Goal: Task Accomplishment & Management: Complete application form

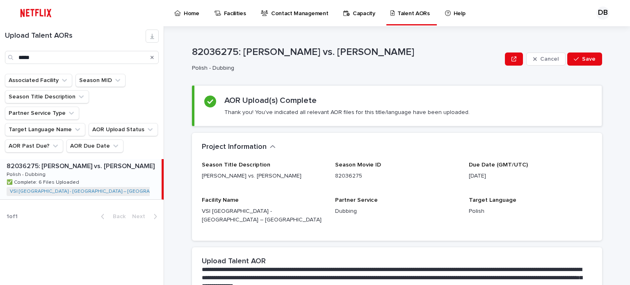
click at [154, 58] on div "Search" at bounding box center [151, 57] width 13 height 13
click at [44, 55] on input "*****" at bounding box center [82, 57] width 154 height 13
type input "*"
type input "****"
click at [153, 56] on icon "Search" at bounding box center [151, 57] width 3 height 3
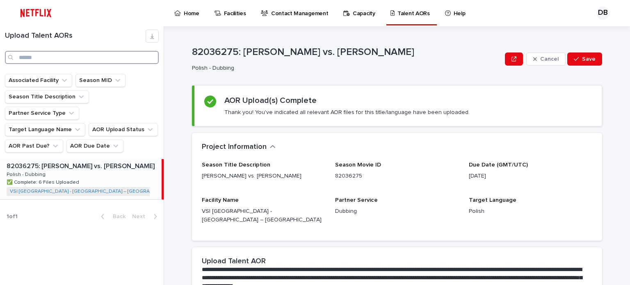
click at [127, 60] on input "Search" at bounding box center [82, 57] width 154 height 13
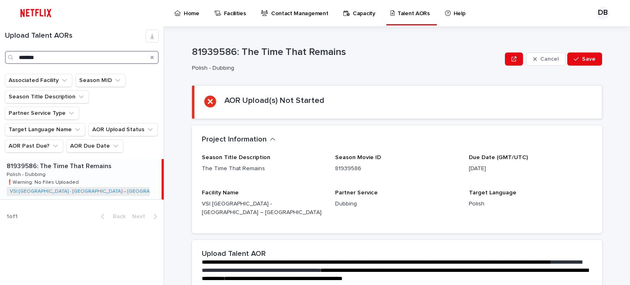
type input "*******"
click at [108, 163] on div "81939586: The Time That Remains 81939586: The Time That Remains Polish - Dubbin…" at bounding box center [80, 179] width 161 height 40
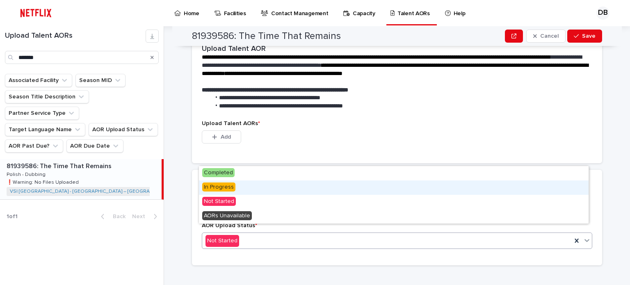
click at [239, 191] on div "In Progress" at bounding box center [393, 187] width 389 height 14
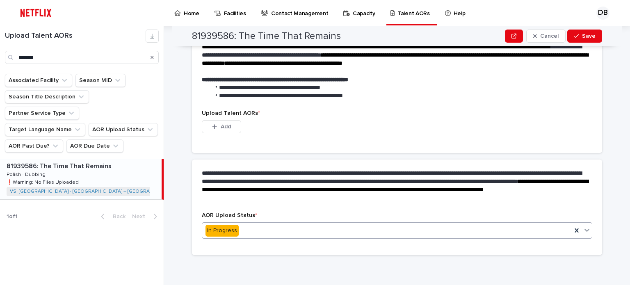
scroll to position [166, 0]
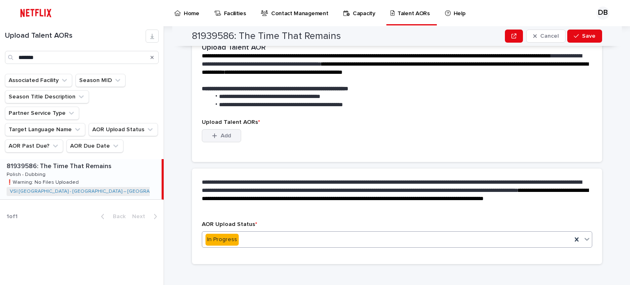
click at [226, 130] on button "Add" at bounding box center [221, 135] width 39 height 13
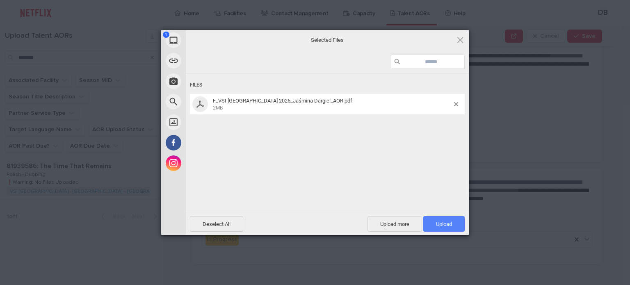
click at [439, 230] on span "Upload 1" at bounding box center [443, 224] width 41 height 16
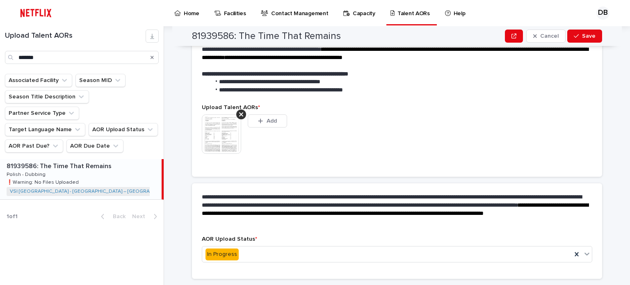
scroll to position [205, 0]
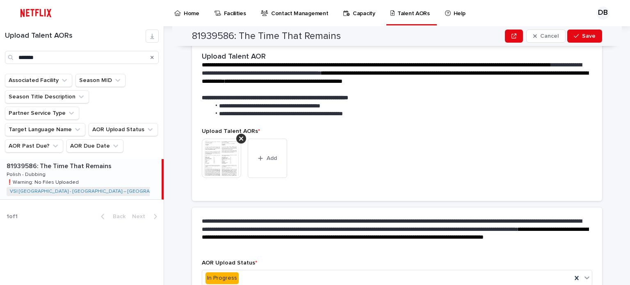
click at [231, 150] on img at bounding box center [221, 158] width 39 height 39
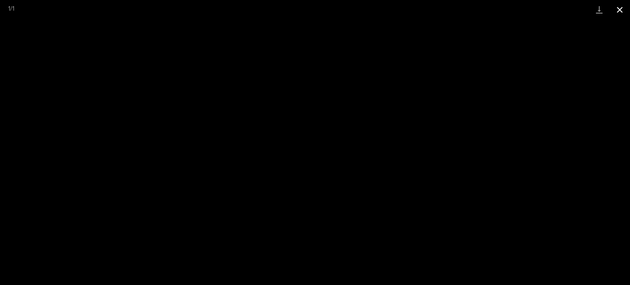
click at [625, 6] on button "Close gallery" at bounding box center [619, 9] width 20 height 19
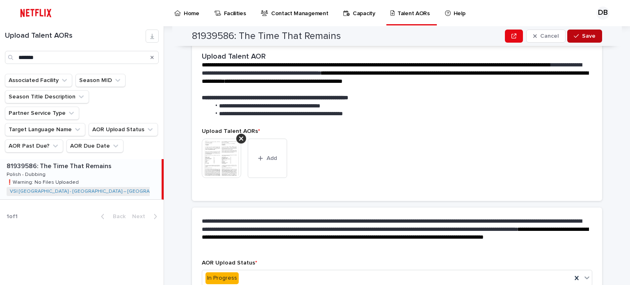
click at [584, 38] on span "Save" at bounding box center [589, 36] width 14 height 6
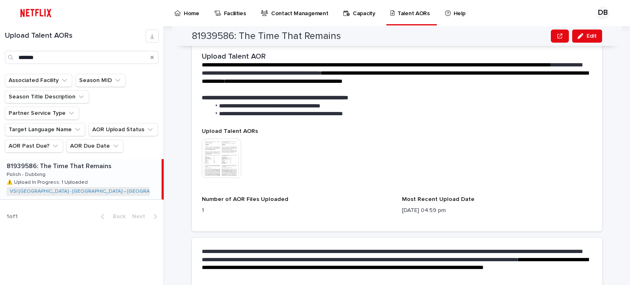
scroll to position [222, 0]
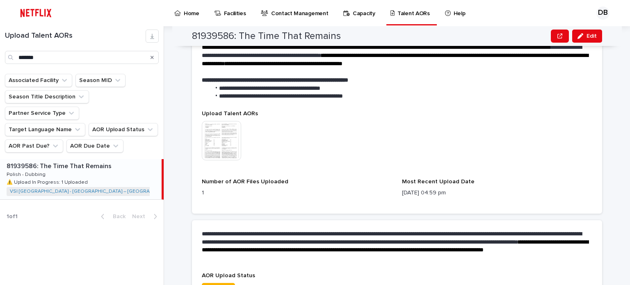
click at [202, 136] on img at bounding box center [221, 140] width 39 height 39
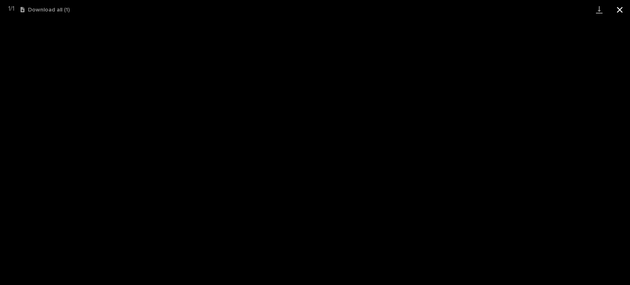
click at [618, 10] on button "Close gallery" at bounding box center [619, 9] width 20 height 19
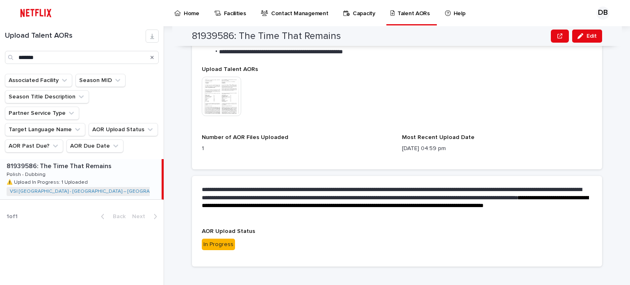
scroll to position [269, 0]
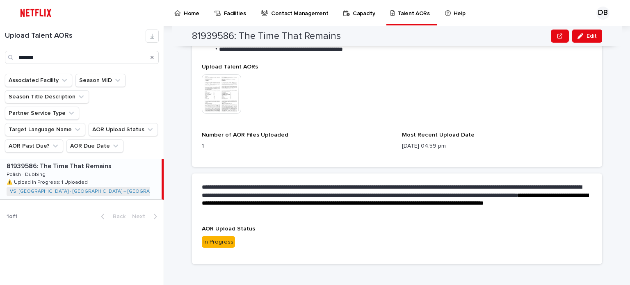
click at [235, 84] on img at bounding box center [221, 93] width 39 height 39
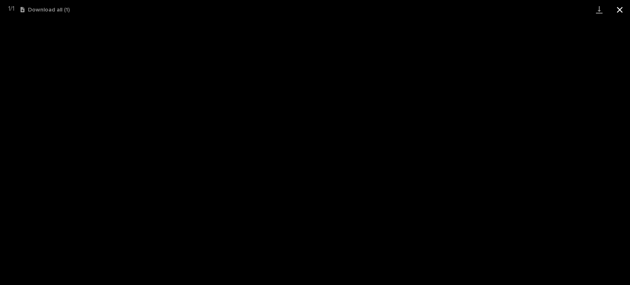
click at [620, 9] on button "Close gallery" at bounding box center [619, 9] width 20 height 19
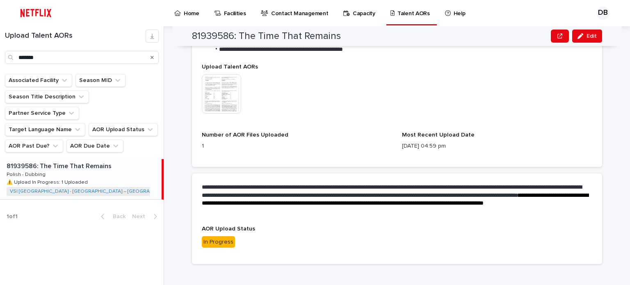
click at [151, 59] on icon "Search" at bounding box center [151, 57] width 3 height 5
click at [121, 58] on input "*******" at bounding box center [82, 57] width 154 height 13
type input "****"
click at [113, 167] on div "81749777: [PERSON_NAME]: Limited Series 81749777: [PERSON_NAME]: Limited Series…" at bounding box center [80, 179] width 161 height 40
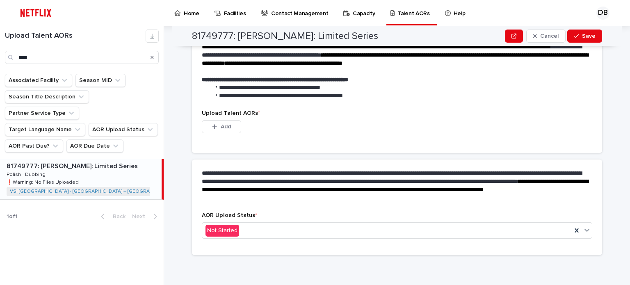
scroll to position [206, 0]
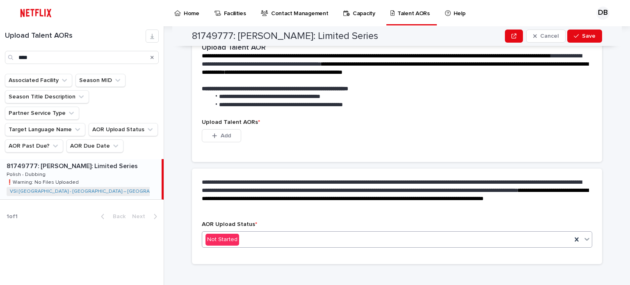
click at [240, 233] on div "Not Started" at bounding box center [386, 240] width 369 height 14
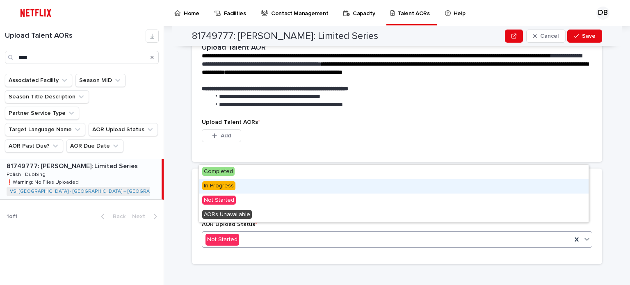
click at [229, 185] on span "In Progress" at bounding box center [218, 185] width 33 height 9
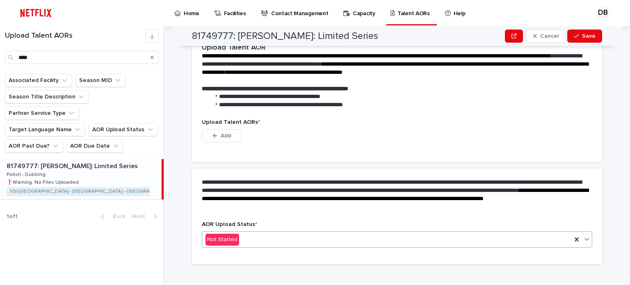
scroll to position [166, 0]
click at [224, 131] on button "Add" at bounding box center [221, 135] width 39 height 13
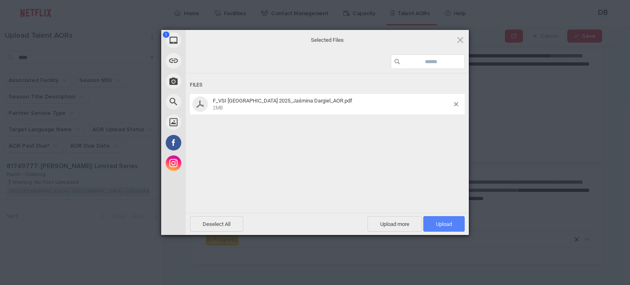
click at [446, 226] on span "Upload 1" at bounding box center [444, 224] width 16 height 6
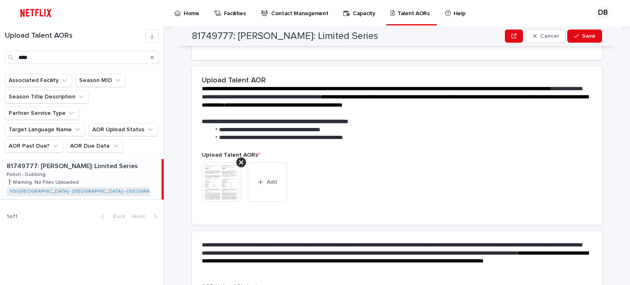
scroll to position [205, 0]
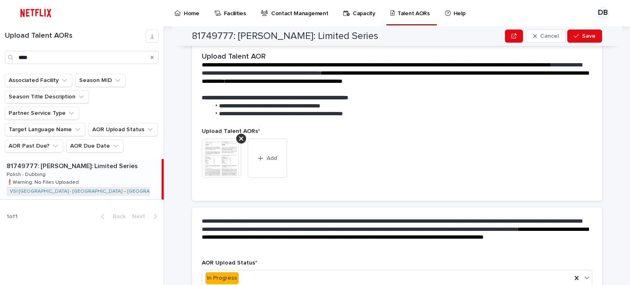
click at [228, 158] on img at bounding box center [221, 158] width 39 height 39
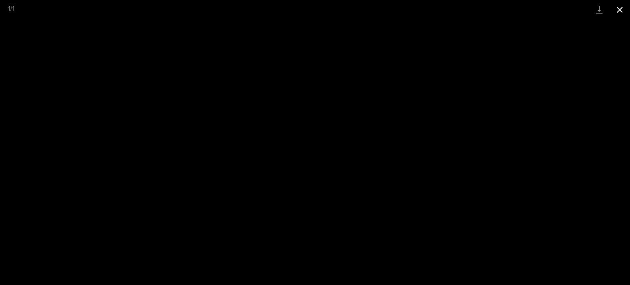
click at [614, 18] on button "Close gallery" at bounding box center [619, 9] width 20 height 19
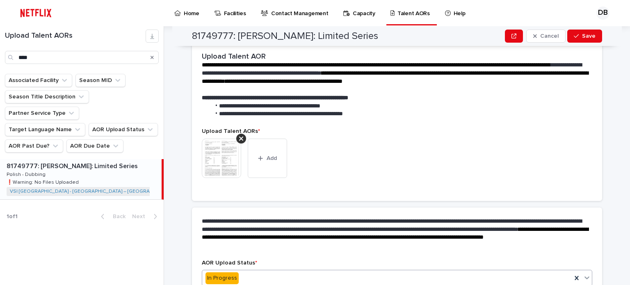
click at [582, 273] on icon at bounding box center [586, 277] width 8 height 8
drag, startPoint x: 408, startPoint y: 139, endPoint x: 415, endPoint y: 138, distance: 6.6
click at [409, 139] on div "This file cannot be opened Download File Add" at bounding box center [397, 162] width 390 height 46
click at [587, 37] on span "Save" at bounding box center [589, 36] width 14 height 6
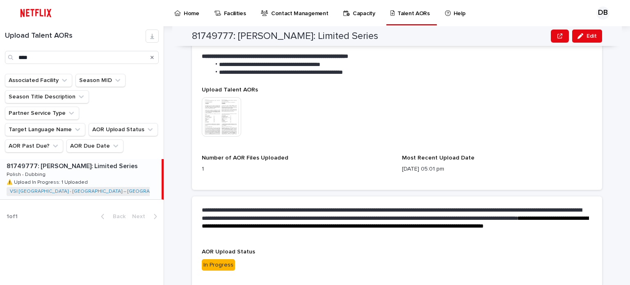
scroll to position [269, 0]
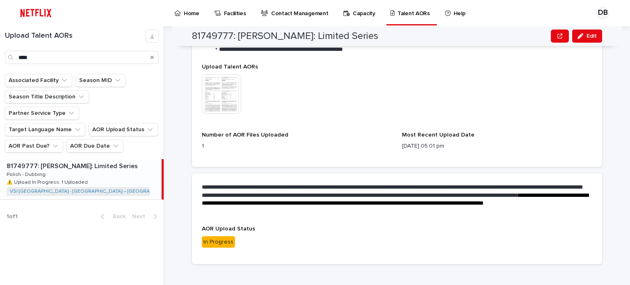
click at [223, 90] on img at bounding box center [221, 93] width 39 height 39
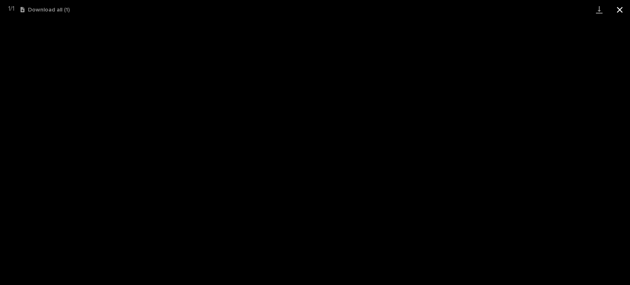
click at [625, 5] on button "Close gallery" at bounding box center [619, 9] width 20 height 19
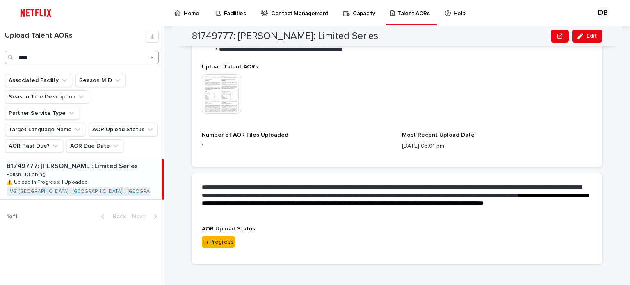
click at [152, 58] on icon "Search" at bounding box center [151, 57] width 3 height 3
click at [139, 57] on input "Search" at bounding box center [82, 57] width 154 height 13
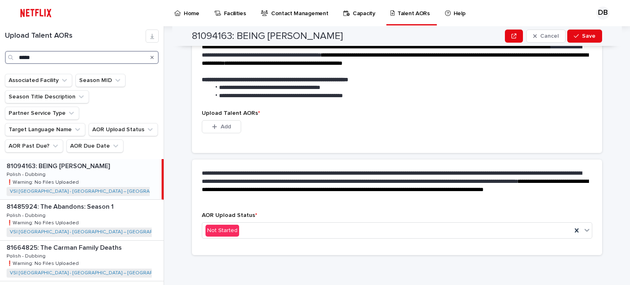
scroll to position [206, 0]
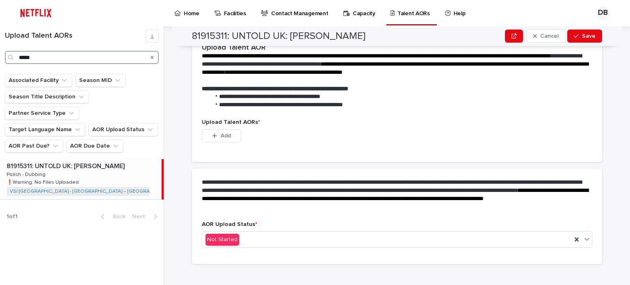
type input "*****"
click at [124, 162] on p at bounding box center [83, 166] width 152 height 8
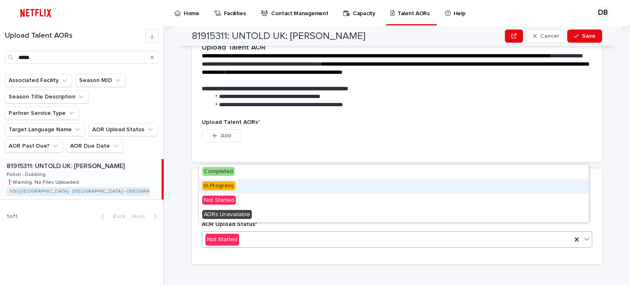
click at [221, 188] on span "In Progress" at bounding box center [218, 185] width 33 height 9
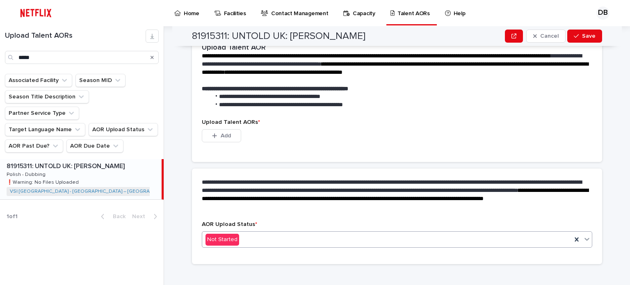
scroll to position [166, 0]
click at [223, 133] on span "Add" at bounding box center [225, 136] width 10 height 6
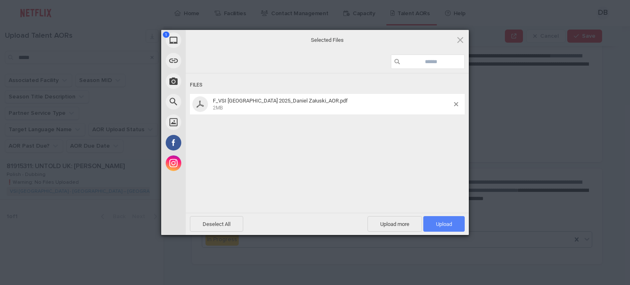
click at [436, 218] on span "Upload 1" at bounding box center [443, 224] width 41 height 16
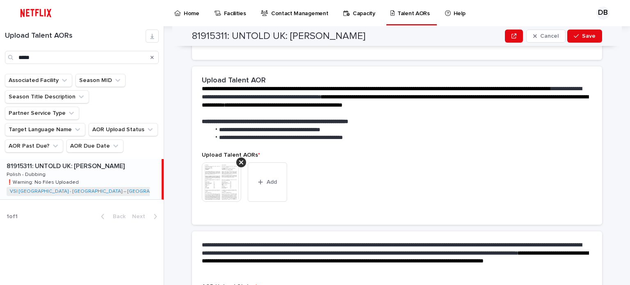
scroll to position [205, 0]
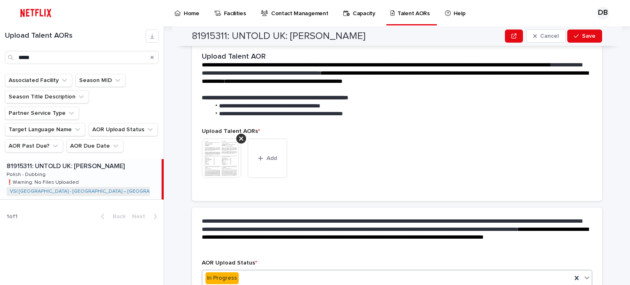
click at [216, 152] on img at bounding box center [221, 158] width 39 height 39
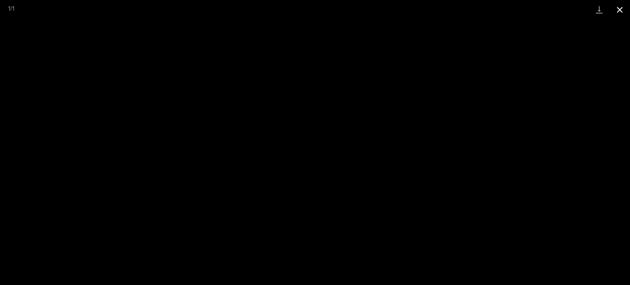
click at [621, 16] on button "Close gallery" at bounding box center [619, 9] width 20 height 19
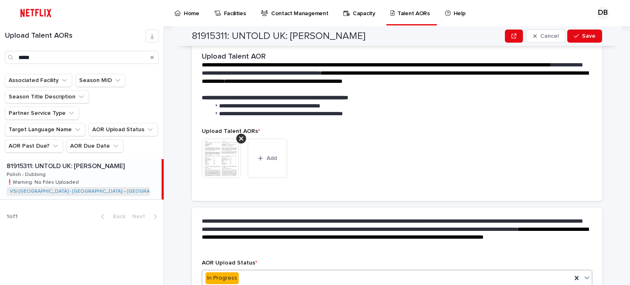
click at [219, 150] on img at bounding box center [221, 158] width 39 height 39
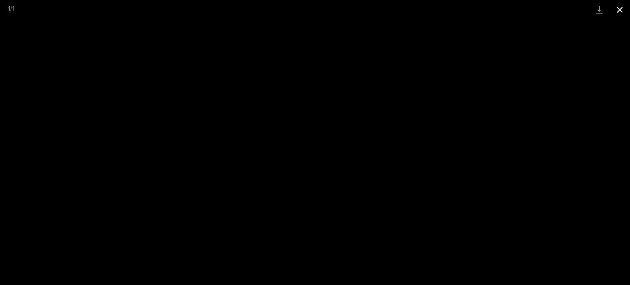
click at [621, 4] on button "Close gallery" at bounding box center [619, 9] width 20 height 19
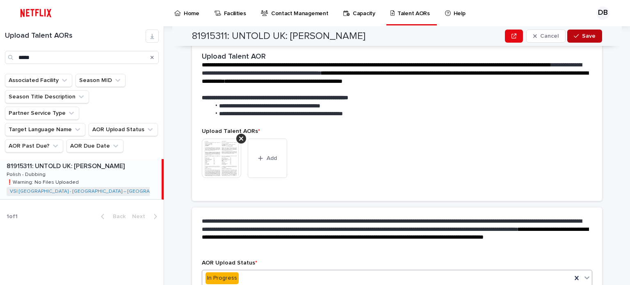
click at [578, 32] on button "Save" at bounding box center [584, 36] width 35 height 13
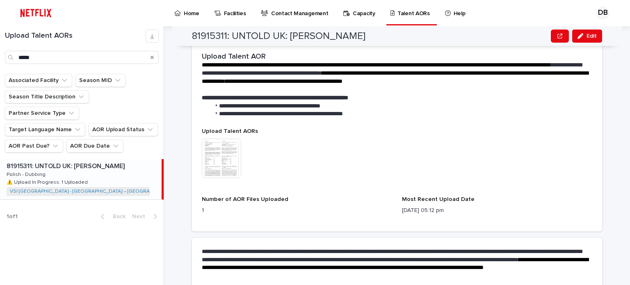
scroll to position [222, 0]
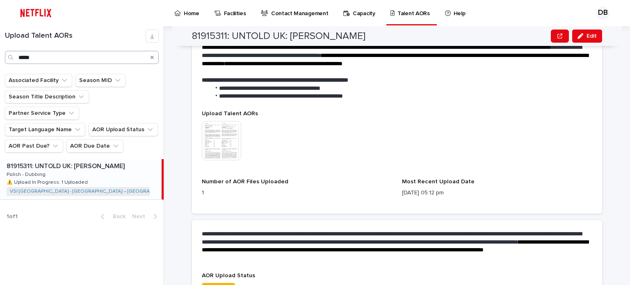
click at [151, 57] on icon "Search" at bounding box center [151, 57] width 3 height 3
click at [137, 59] on input "*****" at bounding box center [82, 57] width 154 height 13
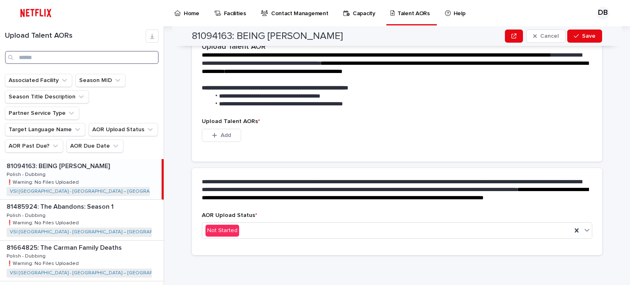
scroll to position [206, 0]
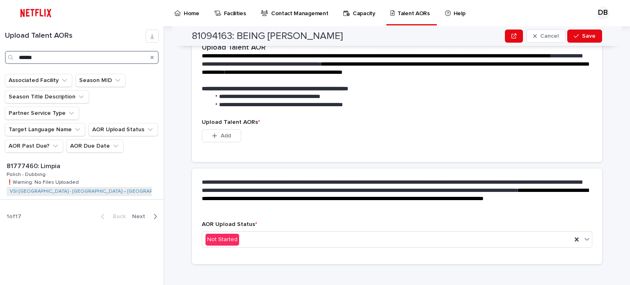
type input "******"
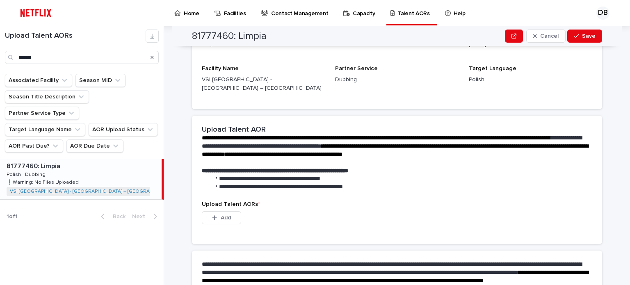
scroll to position [206, 0]
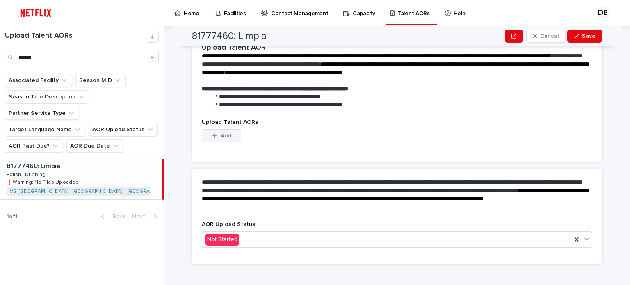
click at [225, 133] on span "Add" at bounding box center [225, 136] width 10 height 6
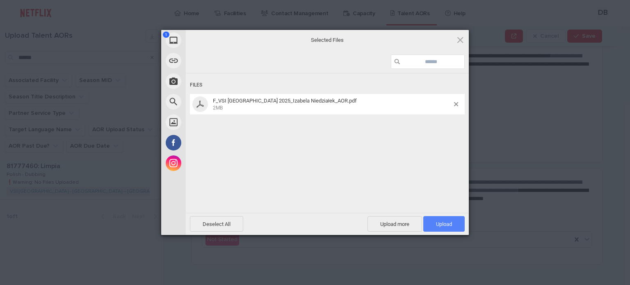
click at [442, 227] on span "Upload 1" at bounding box center [444, 224] width 16 height 6
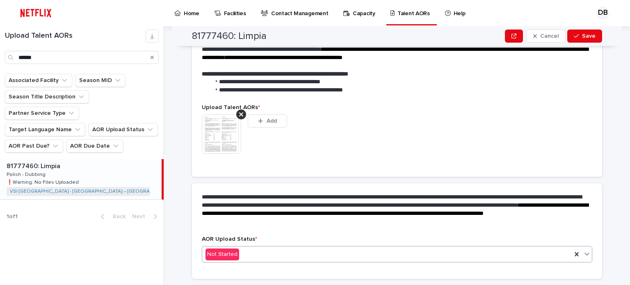
scroll to position [195, 0]
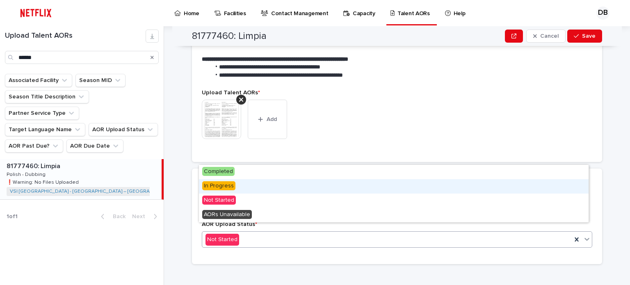
click at [220, 186] on span "In Progress" at bounding box center [218, 185] width 33 height 9
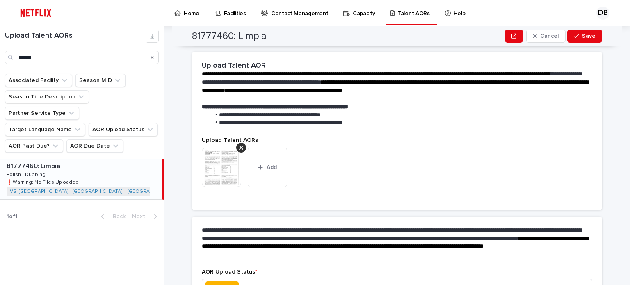
scroll to position [219, 0]
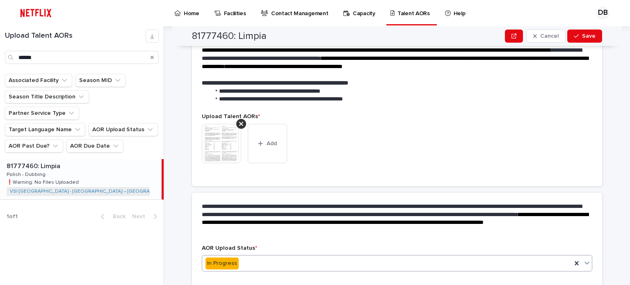
click at [222, 140] on img at bounding box center [221, 143] width 39 height 39
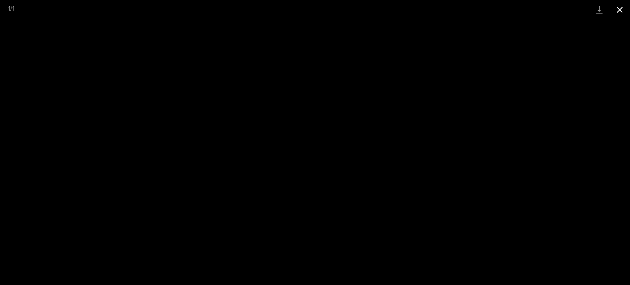
click at [620, 11] on button "Close gallery" at bounding box center [619, 9] width 20 height 19
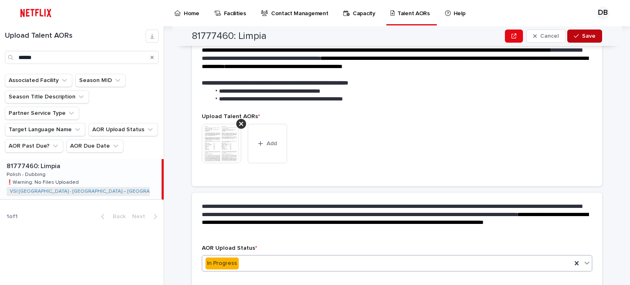
click at [583, 36] on span "Save" at bounding box center [589, 36] width 14 height 6
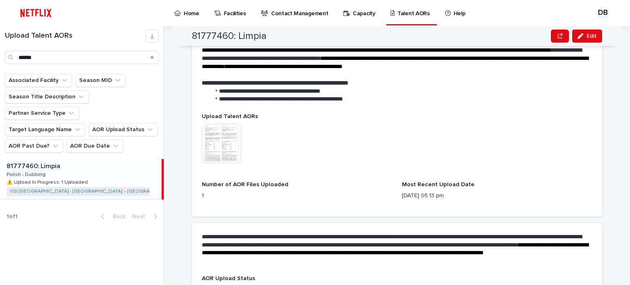
scroll to position [237, 0]
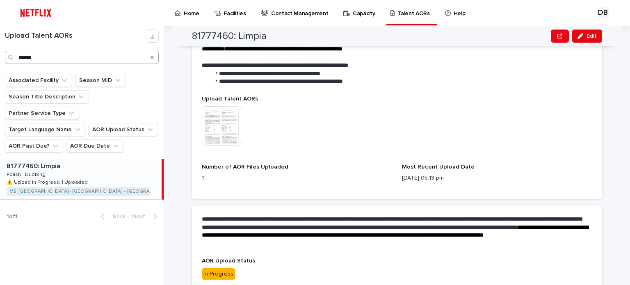
click at [152, 59] on icon "Search" at bounding box center [151, 57] width 3 height 5
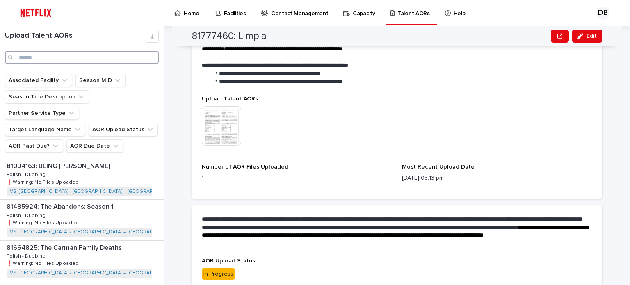
click at [138, 58] on input "Search" at bounding box center [82, 57] width 154 height 13
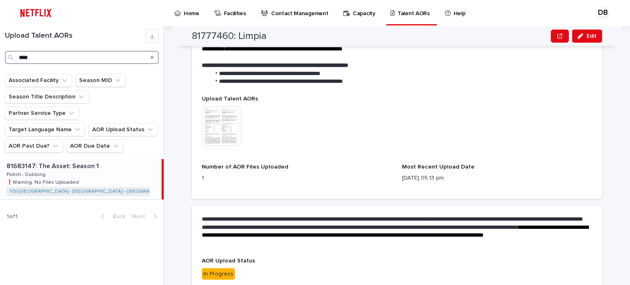
type input "****"
click at [94, 166] on div "81683147: The Asset: Season 1 81683147: The Asset: Season 1 Polish - Dubbing Po…" at bounding box center [80, 179] width 161 height 40
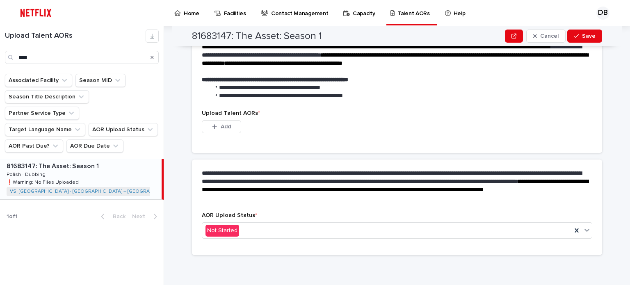
scroll to position [206, 0]
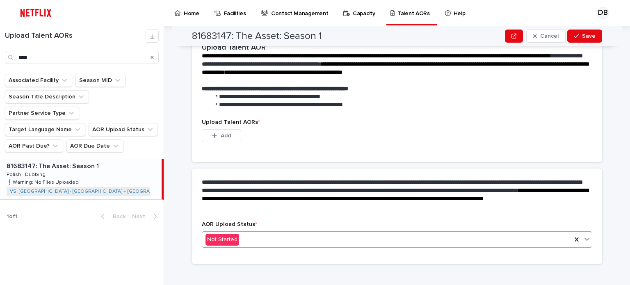
click at [245, 233] on div "Not Started" at bounding box center [386, 240] width 369 height 14
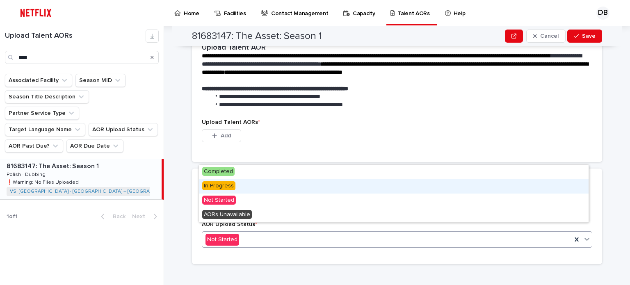
click at [235, 183] on div "In Progress" at bounding box center [393, 186] width 389 height 14
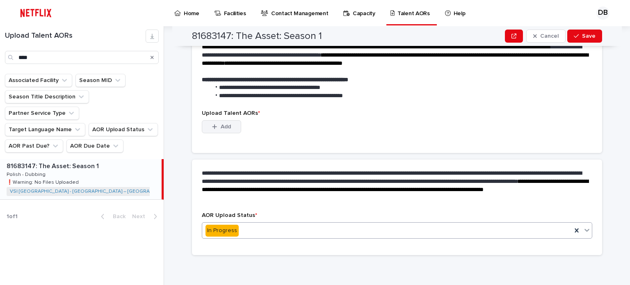
scroll to position [166, 0]
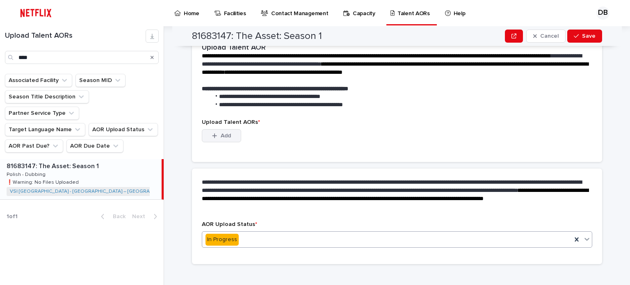
click at [221, 129] on button "Add" at bounding box center [221, 135] width 39 height 13
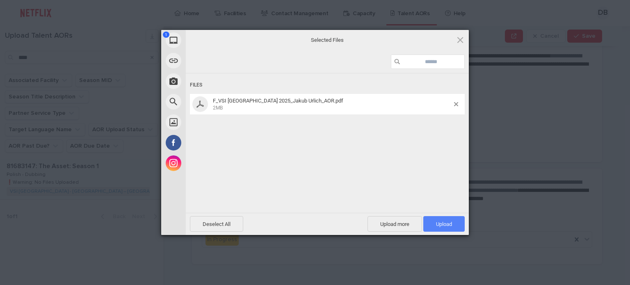
click at [446, 223] on span "Upload 1" at bounding box center [444, 224] width 16 height 6
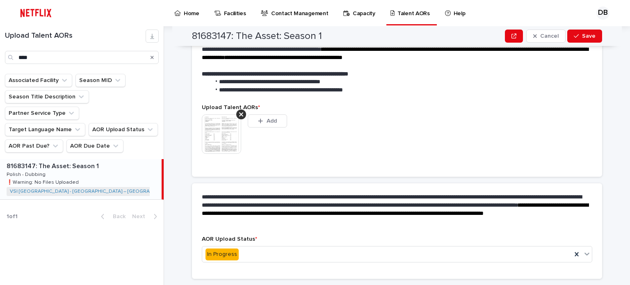
scroll to position [205, 0]
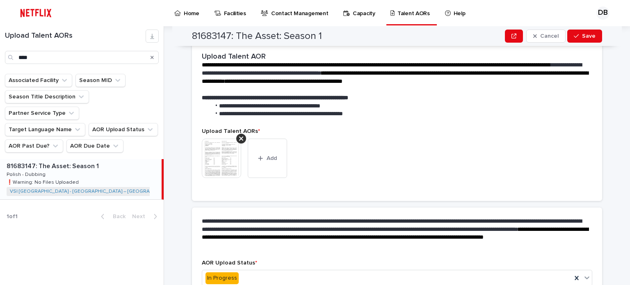
click at [225, 157] on img at bounding box center [221, 158] width 39 height 39
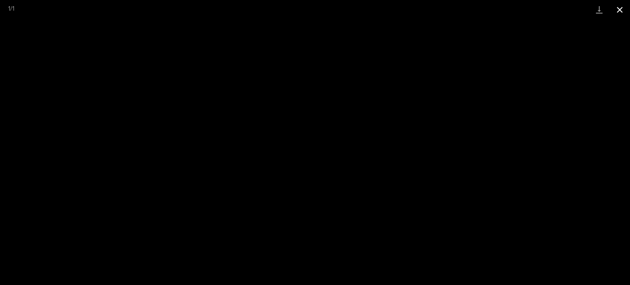
click at [623, 6] on button "Close gallery" at bounding box center [619, 9] width 20 height 19
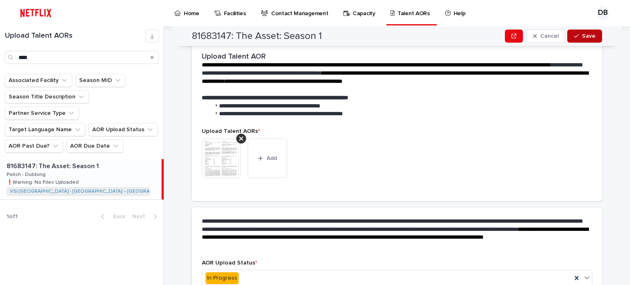
click at [579, 35] on div "button" at bounding box center [577, 36] width 8 height 6
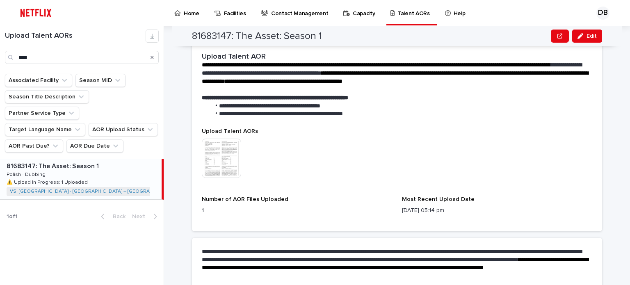
scroll to position [222, 0]
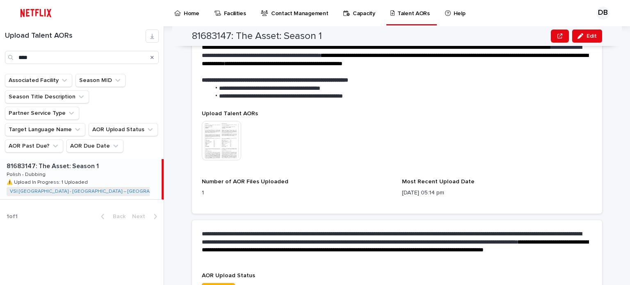
click at [149, 58] on div "Search" at bounding box center [151, 57] width 13 height 13
click at [151, 57] on icon "Search" at bounding box center [151, 57] width 3 height 5
click at [139, 58] on input "****" at bounding box center [82, 57] width 154 height 13
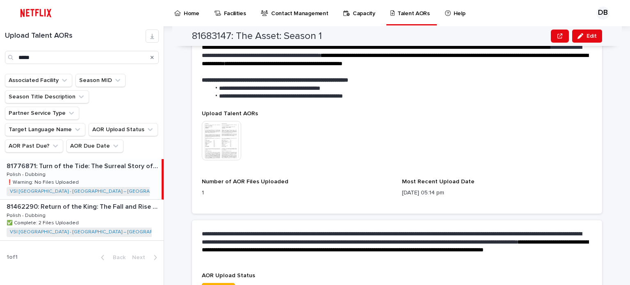
click at [138, 159] on div "81776871: Turn of the Tide: The Surreal Story of Rabo de Peixe 81776871: Turn o…" at bounding box center [80, 179] width 161 height 40
type input "****"
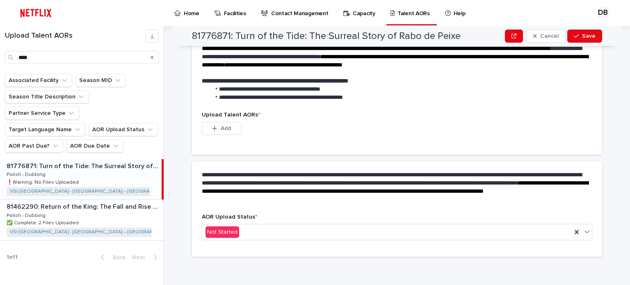
scroll to position [215, 0]
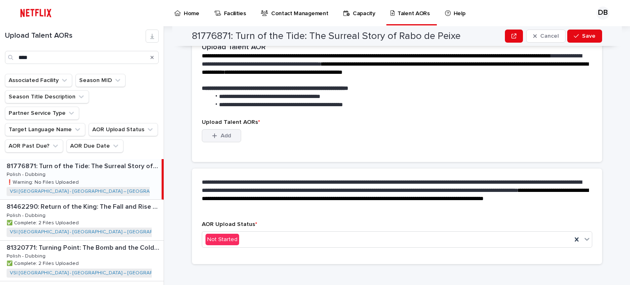
click at [222, 133] on span "Add" at bounding box center [225, 136] width 10 height 6
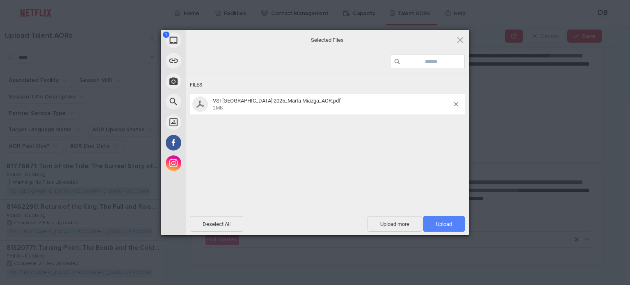
click at [447, 223] on span "Upload 1" at bounding box center [444, 224] width 16 height 6
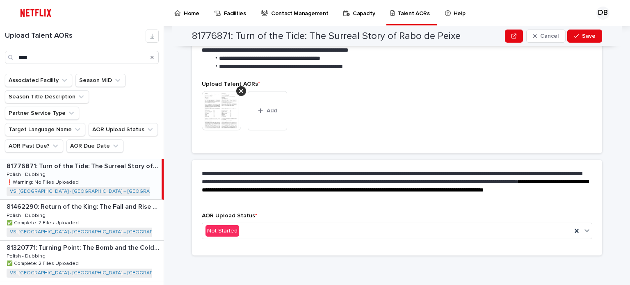
scroll to position [204, 0]
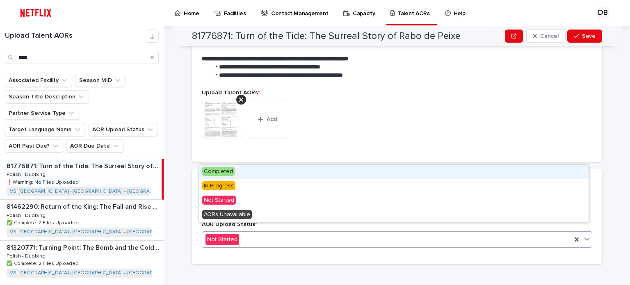
click at [234, 233] on div "Not Started" at bounding box center [386, 240] width 369 height 14
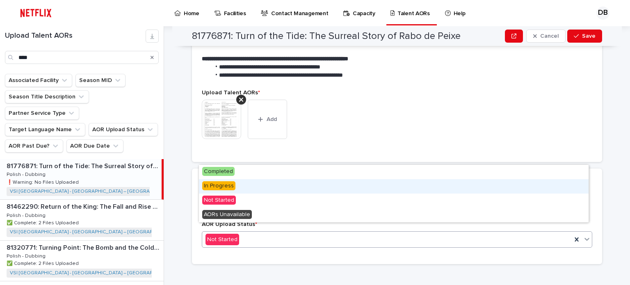
click at [226, 190] on div "In Progress" at bounding box center [393, 186] width 389 height 14
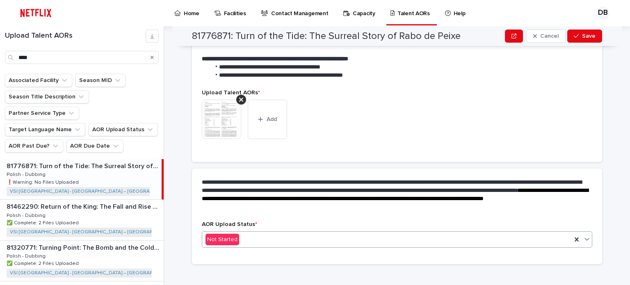
scroll to position [228, 0]
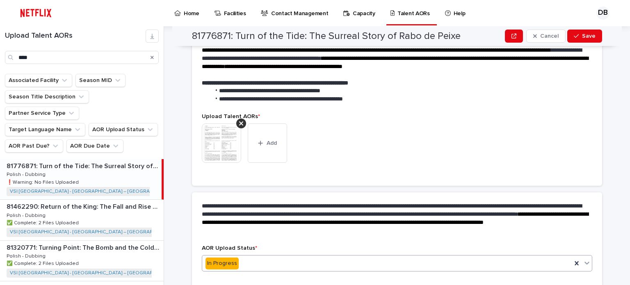
click at [215, 113] on div "Upload Talent AORs * This file cannot be opened Download File Add" at bounding box center [397, 144] width 390 height 63
click at [224, 144] on img at bounding box center [221, 142] width 39 height 39
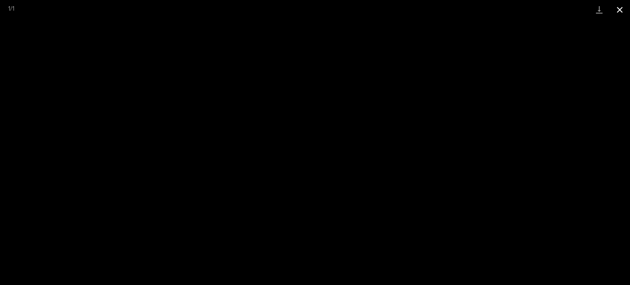
click at [618, 8] on button "Close gallery" at bounding box center [619, 9] width 20 height 19
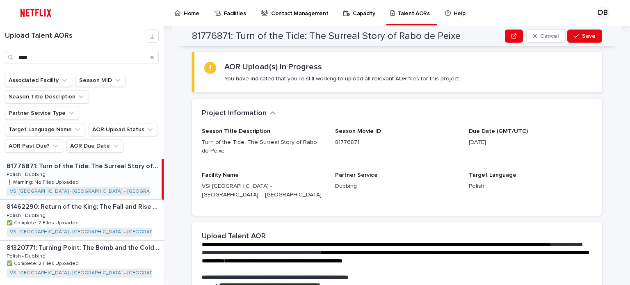
scroll to position [23, 0]
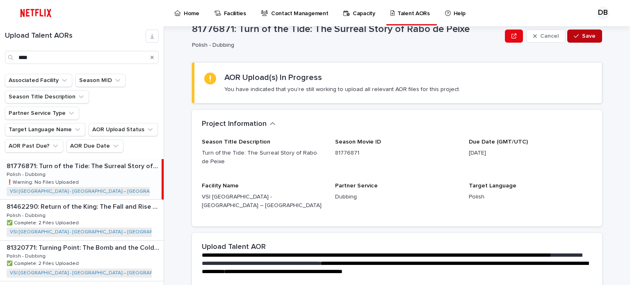
click at [591, 33] on span "Save" at bounding box center [589, 36] width 14 height 6
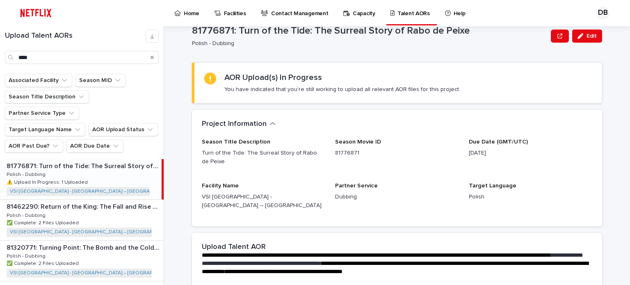
click at [152, 57] on icon "Search" at bounding box center [151, 57] width 3 height 3
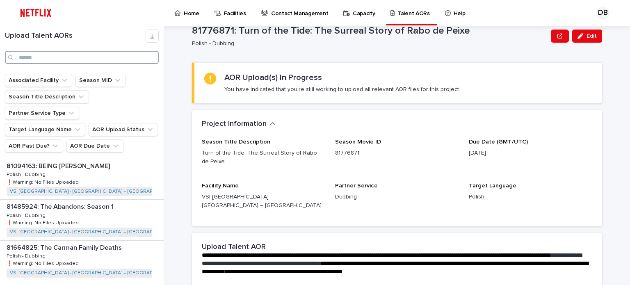
click at [143, 59] on input "Search" at bounding box center [82, 57] width 154 height 13
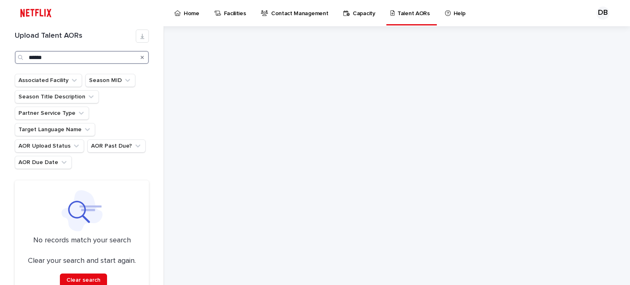
click at [31, 58] on input "******" at bounding box center [82, 57] width 134 height 13
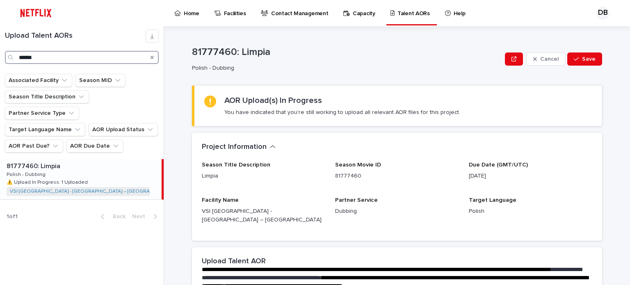
type input "******"
click at [62, 162] on p at bounding box center [83, 166] width 152 height 8
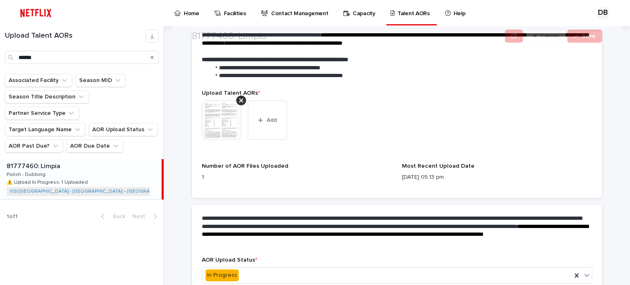
scroll to position [246, 0]
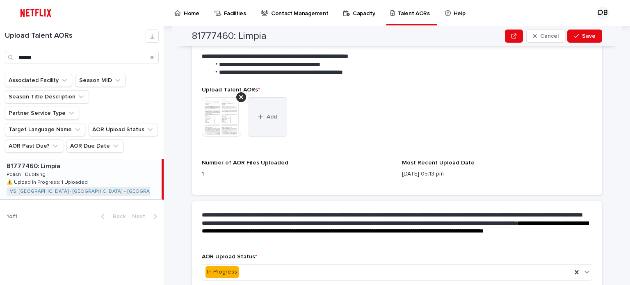
click at [265, 123] on button "Add" at bounding box center [267, 116] width 39 height 39
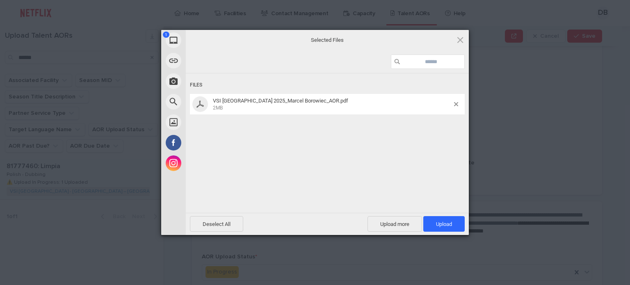
click at [436, 216] on div "Deselect All Upload more Upload 1" at bounding box center [327, 224] width 283 height 22
click at [438, 220] on span "Upload 1" at bounding box center [443, 224] width 41 height 16
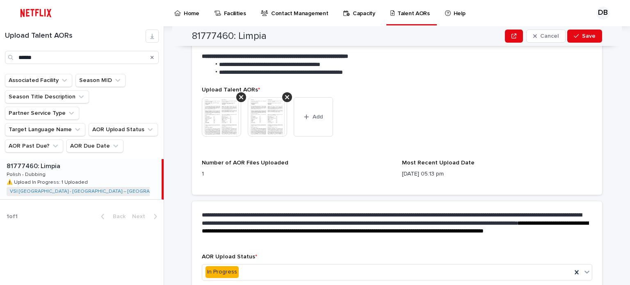
click at [223, 116] on img at bounding box center [221, 116] width 39 height 39
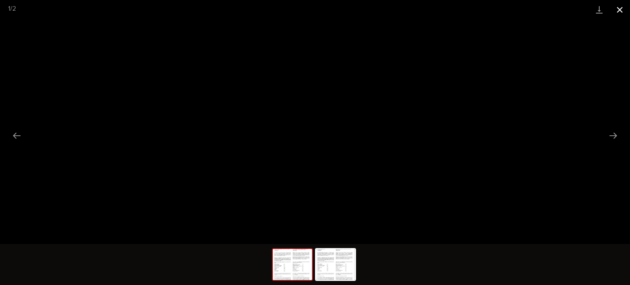
click at [621, 14] on button "Close gallery" at bounding box center [619, 9] width 20 height 19
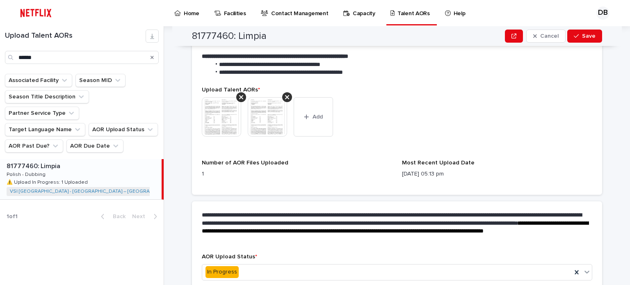
click at [270, 113] on img at bounding box center [267, 116] width 39 height 39
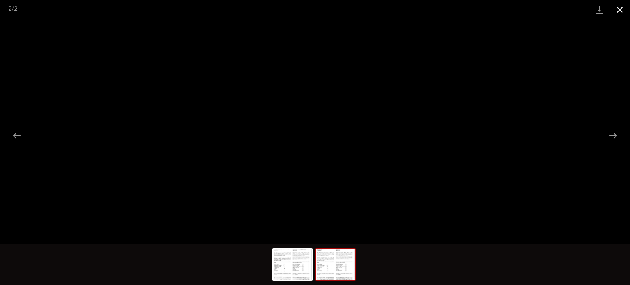
click at [615, 10] on button "Close gallery" at bounding box center [619, 9] width 20 height 19
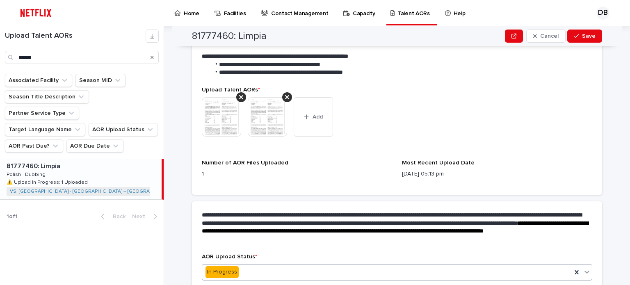
click at [266, 265] on div "In Progress" at bounding box center [386, 272] width 369 height 14
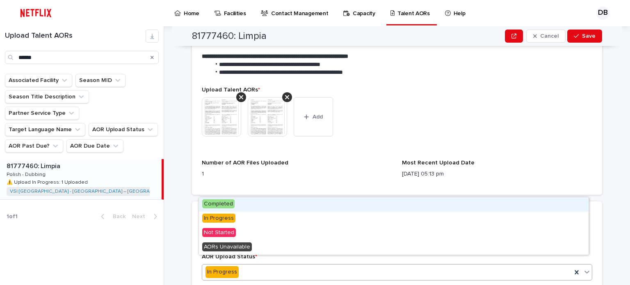
click at [228, 202] on span "Completed" at bounding box center [218, 203] width 32 height 9
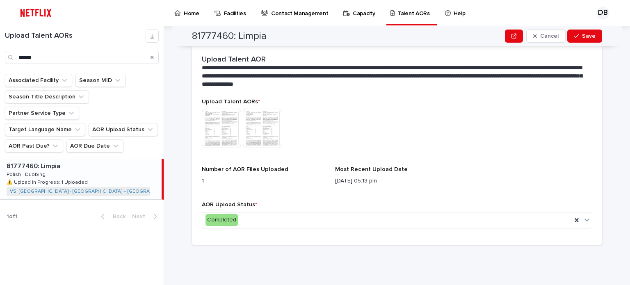
scroll to position [182, 0]
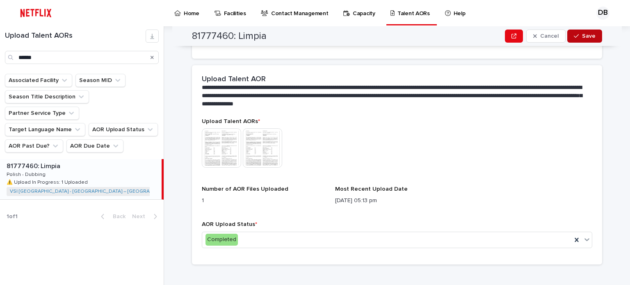
click at [582, 34] on span "Save" at bounding box center [589, 36] width 14 height 6
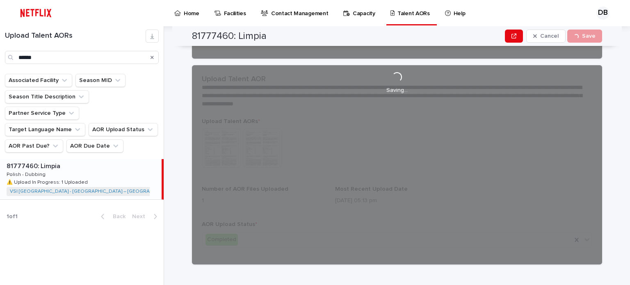
scroll to position [177, 0]
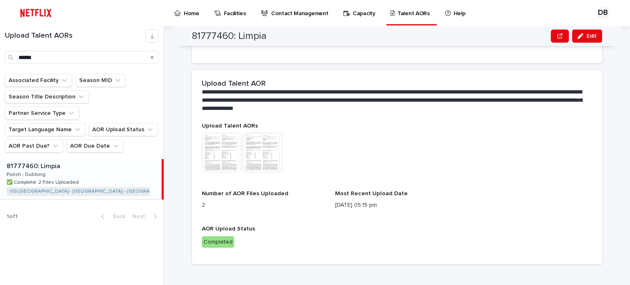
click at [154, 57] on div "Search" at bounding box center [151, 57] width 13 height 13
click at [149, 59] on div "Search" at bounding box center [151, 57] width 13 height 13
drag, startPoint x: 151, startPoint y: 59, endPoint x: 138, endPoint y: 58, distance: 13.6
click at [152, 59] on icon "Search" at bounding box center [151, 57] width 3 height 5
click at [138, 58] on input "******" at bounding box center [82, 57] width 154 height 13
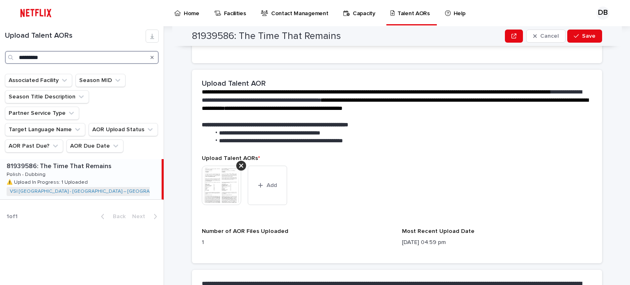
type input "********"
click at [216, 175] on img at bounding box center [221, 185] width 39 height 39
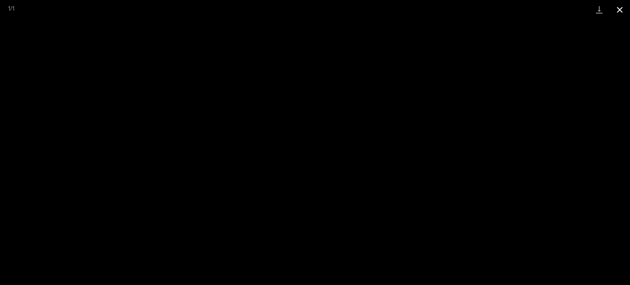
click at [621, 11] on button "Close gallery" at bounding box center [619, 9] width 20 height 19
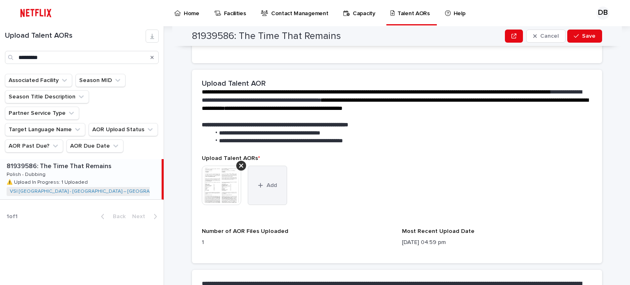
click at [270, 182] on button "Add" at bounding box center [267, 185] width 39 height 39
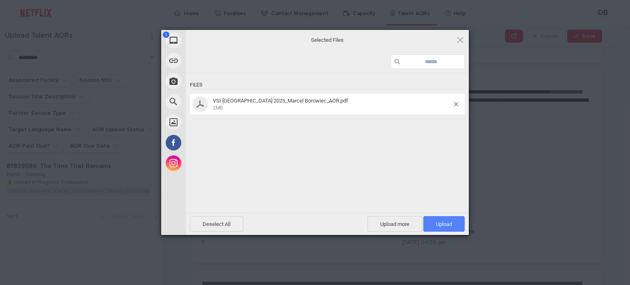
click at [445, 225] on span "Upload 1" at bounding box center [444, 224] width 16 height 6
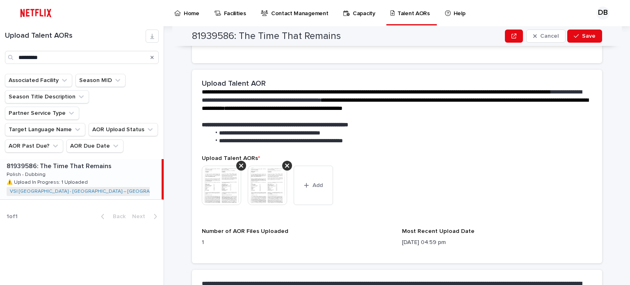
click at [279, 181] on img at bounding box center [267, 185] width 39 height 39
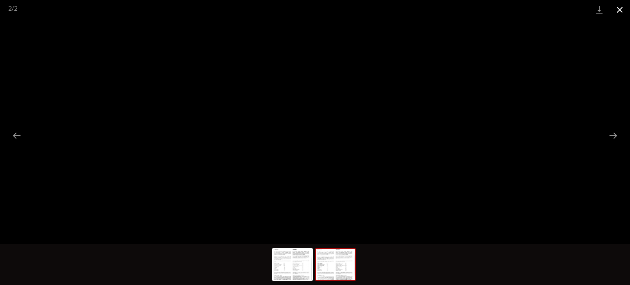
click at [617, 9] on button "Close gallery" at bounding box center [619, 9] width 20 height 19
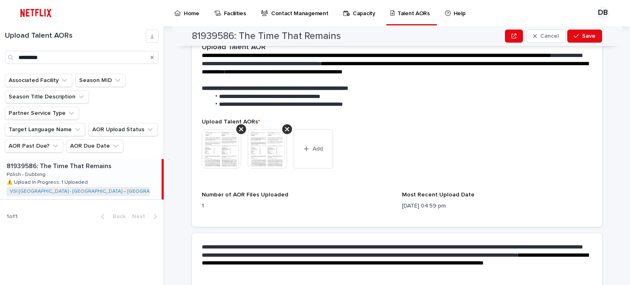
scroll to position [278, 0]
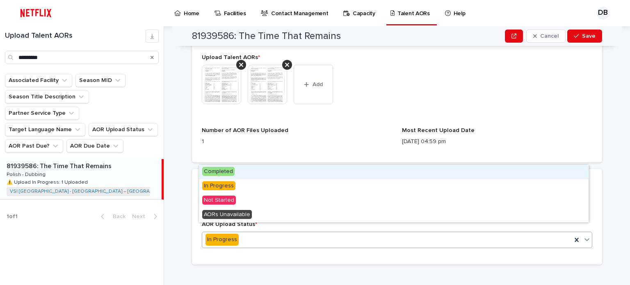
click at [215, 174] on span "Completed" at bounding box center [218, 171] width 32 height 9
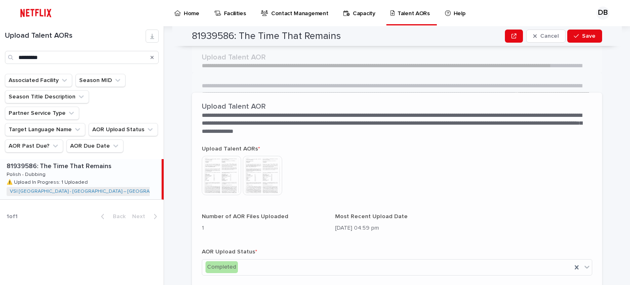
scroll to position [182, 0]
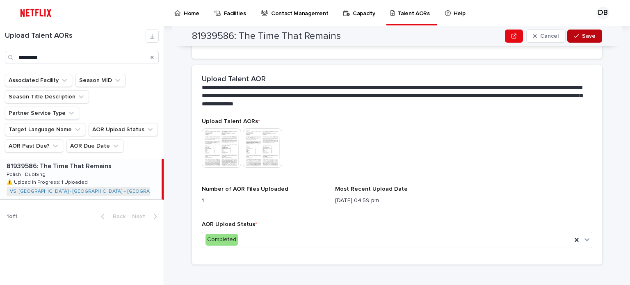
click at [580, 39] on button "Save" at bounding box center [584, 36] width 35 height 13
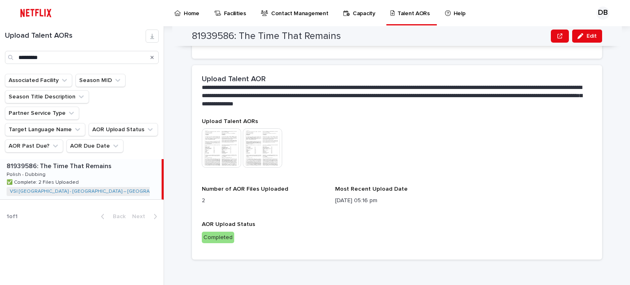
scroll to position [177, 0]
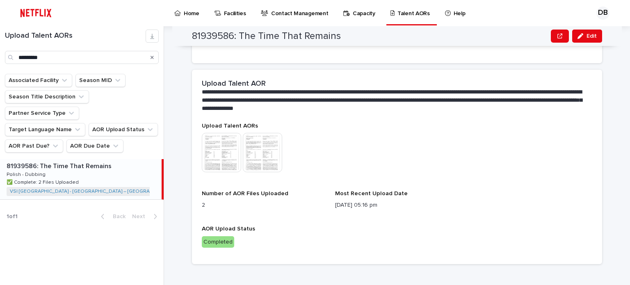
click at [150, 57] on div "Search" at bounding box center [151, 57] width 13 height 13
drag, startPoint x: 151, startPoint y: 55, endPoint x: 130, endPoint y: 57, distance: 21.4
click at [151, 55] on icon "Search" at bounding box center [151, 57] width 3 height 5
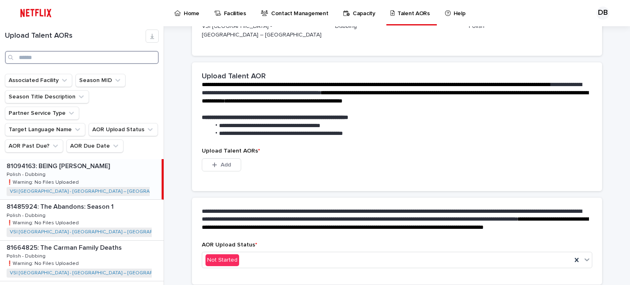
click at [127, 57] on input "Search" at bounding box center [82, 57] width 154 height 13
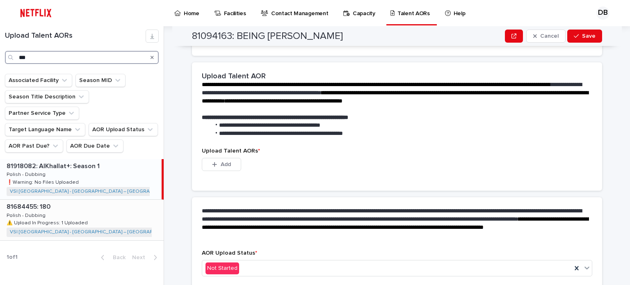
type input "***"
click at [116, 203] on p at bounding box center [84, 207] width 154 height 8
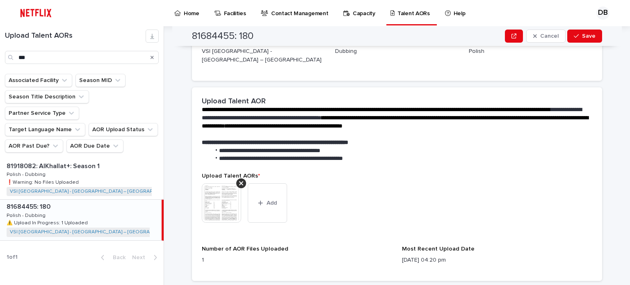
scroll to position [300, 0]
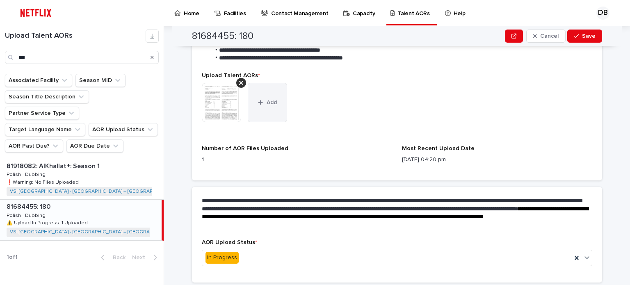
click at [270, 102] on button "Add" at bounding box center [267, 102] width 39 height 39
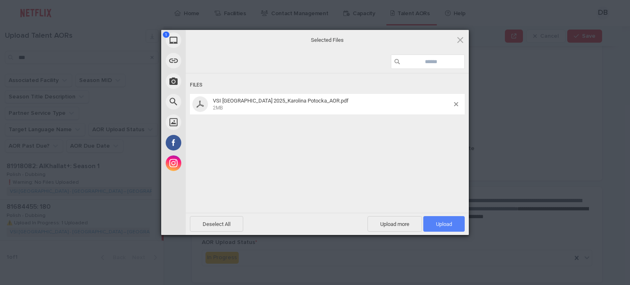
click at [436, 222] on span "Upload 1" at bounding box center [444, 224] width 16 height 6
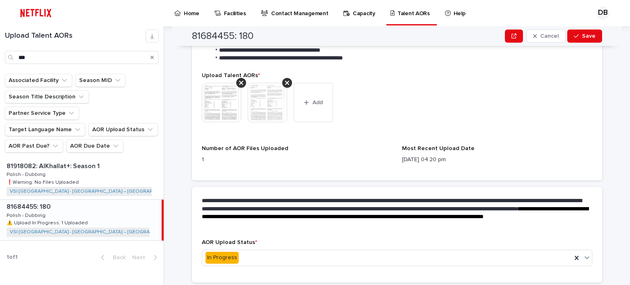
click at [214, 95] on img at bounding box center [221, 102] width 39 height 39
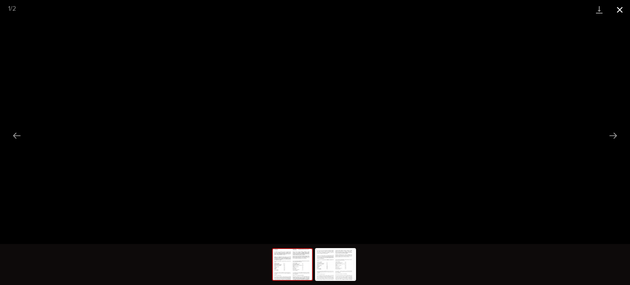
click at [625, 11] on button "Close gallery" at bounding box center [619, 9] width 20 height 19
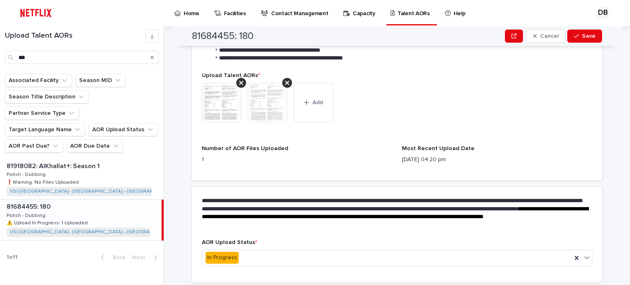
click at [261, 93] on img at bounding box center [267, 102] width 39 height 39
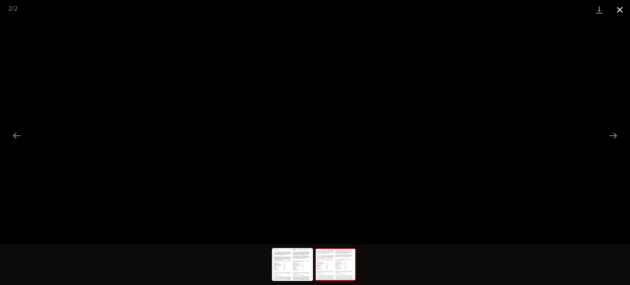
click at [623, 6] on button "Close gallery" at bounding box center [619, 9] width 20 height 19
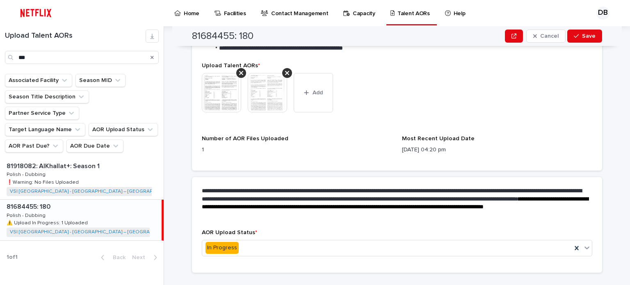
scroll to position [318, 0]
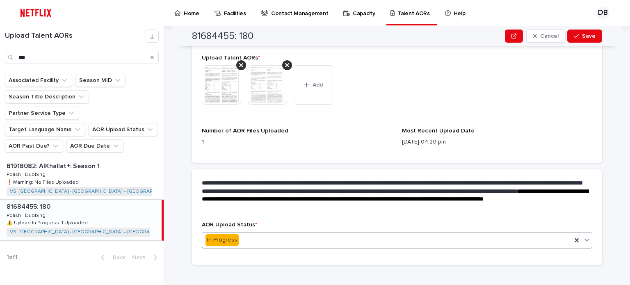
click at [239, 236] on input "text" at bounding box center [239, 239] width 1 height 7
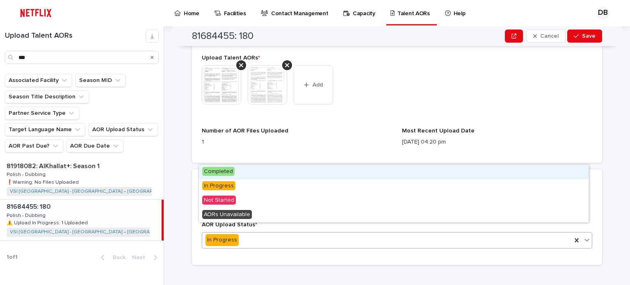
click at [220, 170] on span "Completed" at bounding box center [218, 171] width 32 height 9
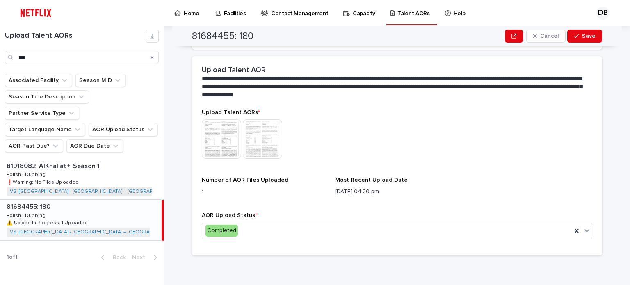
scroll to position [222, 0]
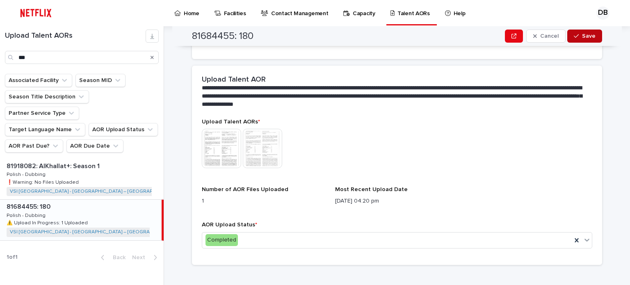
click at [570, 38] on button "Save" at bounding box center [584, 36] width 35 height 13
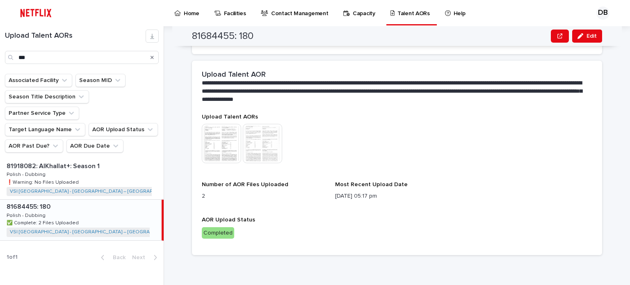
scroll to position [177, 0]
